Goal: Register for event/course

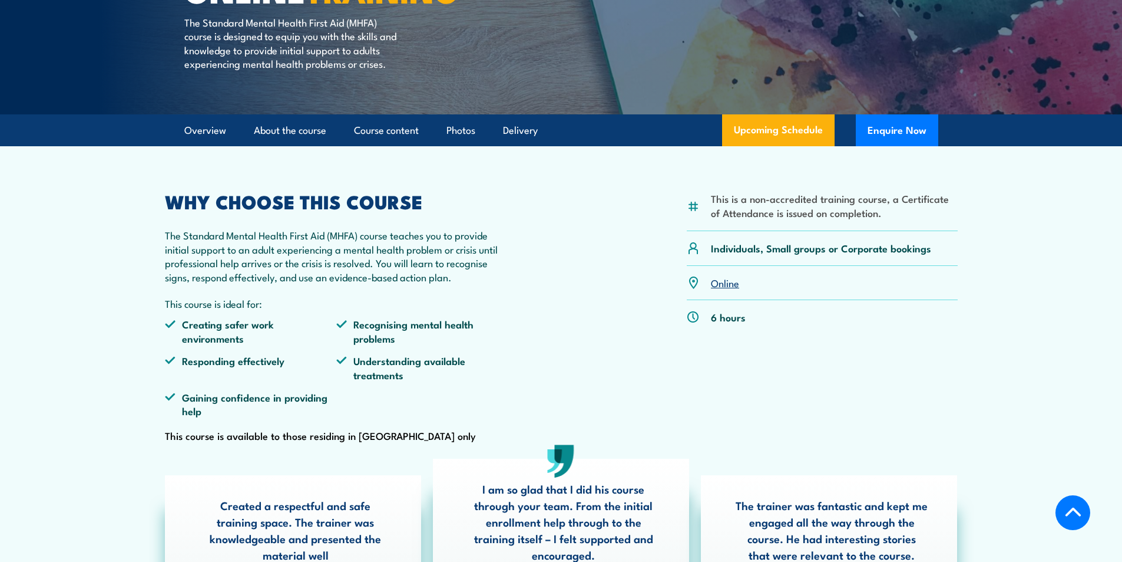
scroll to position [295, 0]
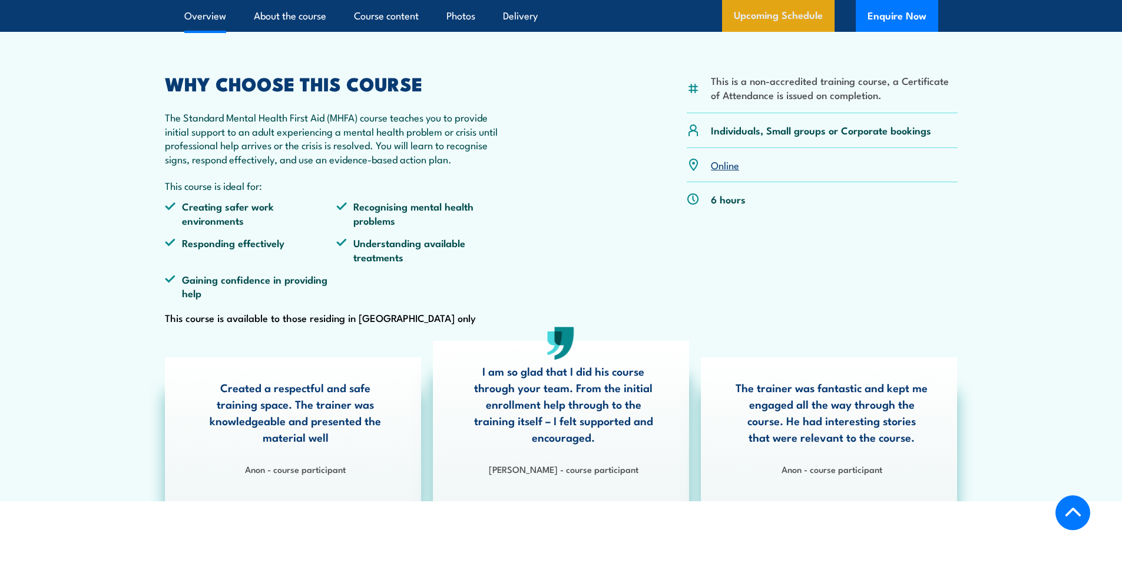
click at [781, 28] on link "Upcoming Schedule" at bounding box center [778, 16] width 113 height 32
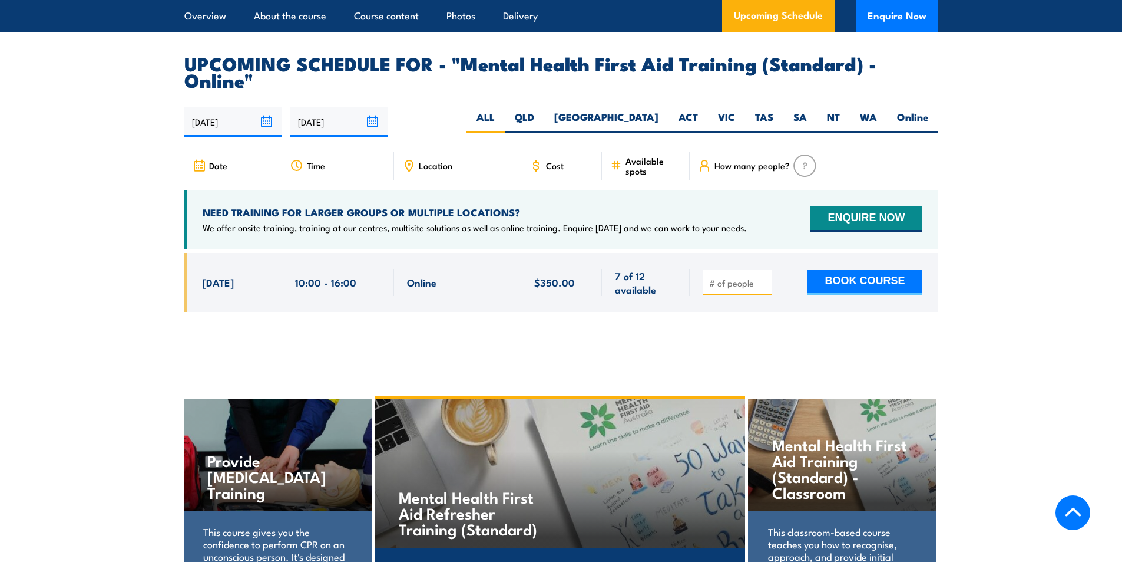
scroll to position [2419, 0]
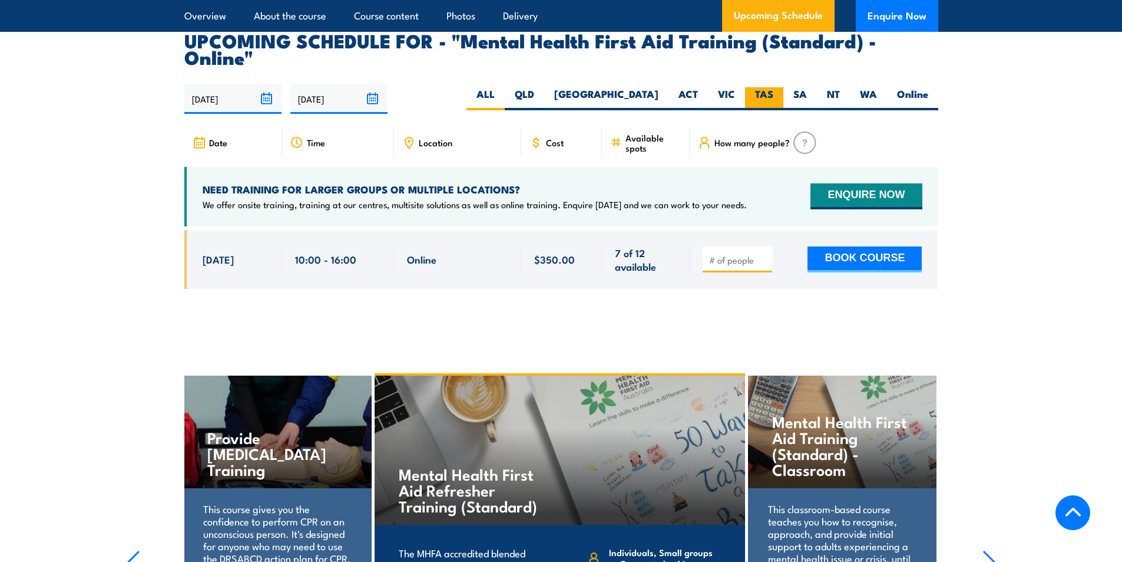
click at [754, 87] on label "TAS" at bounding box center [764, 98] width 38 height 23
click at [774, 87] on input "TAS" at bounding box center [778, 91] width 8 height 8
radio input "true"
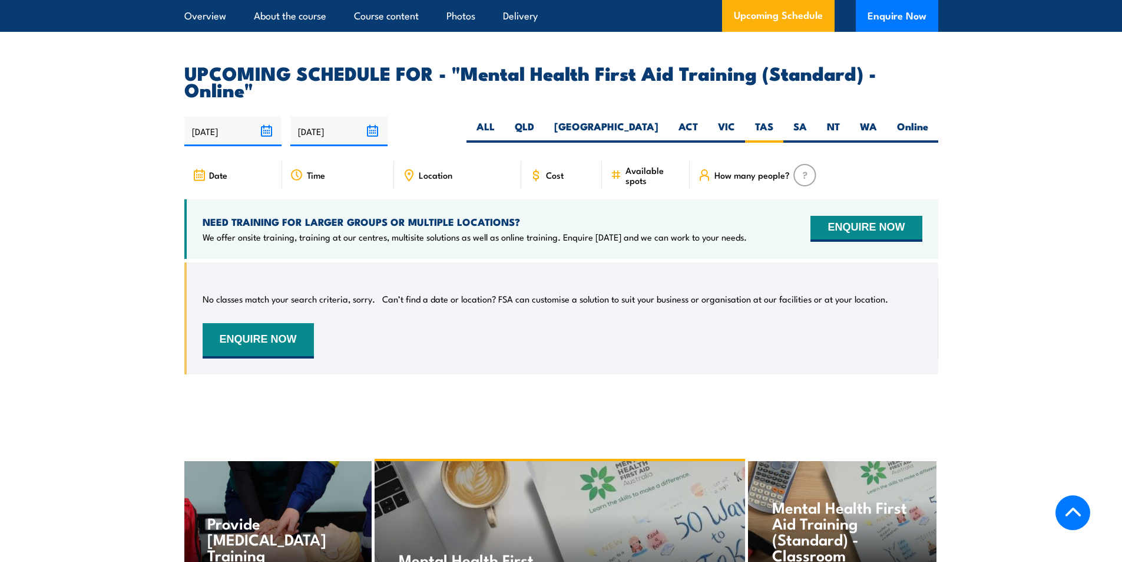
scroll to position [2360, 0]
